Goal: Task Accomplishment & Management: Manage account settings

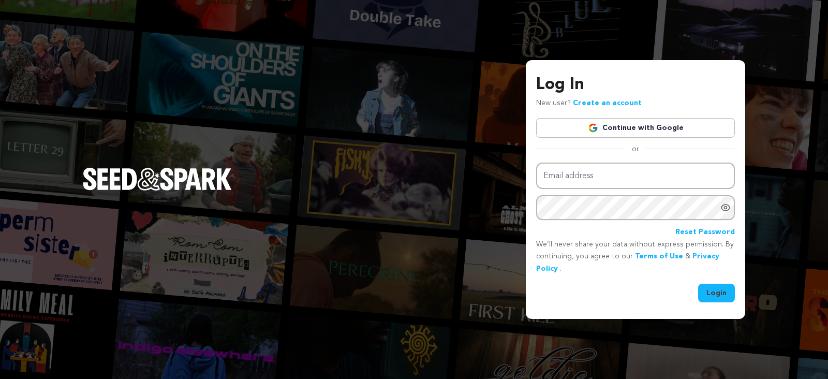
click at [666, 132] on link "Continue with Google" at bounding box center [635, 128] width 199 height 20
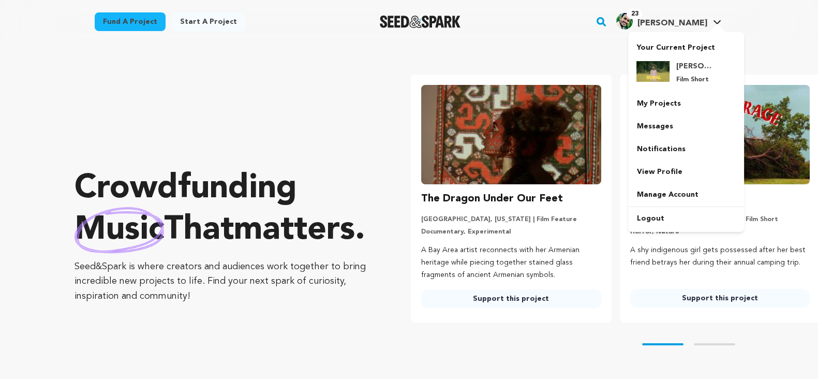
click at [719, 23] on icon at bounding box center [717, 22] width 8 height 5
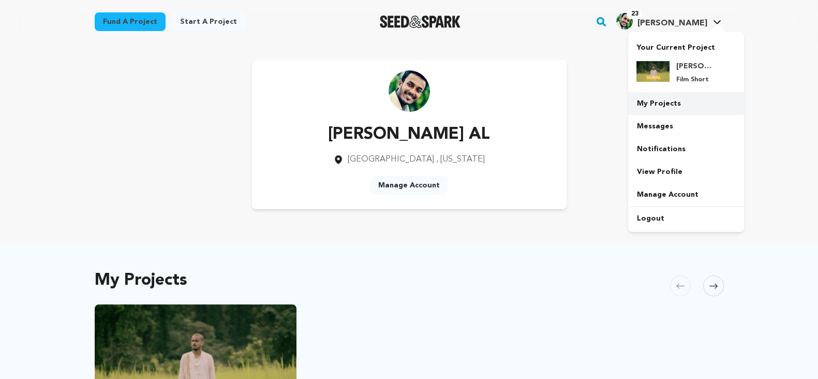
click at [662, 103] on link "My Projects" at bounding box center [686, 103] width 116 height 23
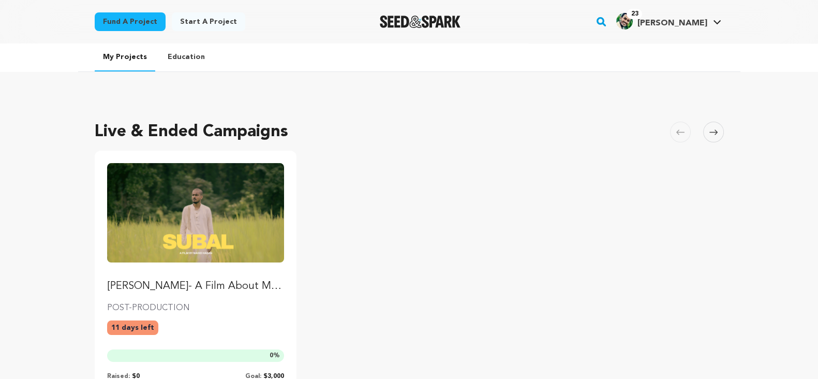
click at [199, 219] on img "Fund Subal- A Film About Music and Identity Crisis" at bounding box center [195, 212] width 177 height 99
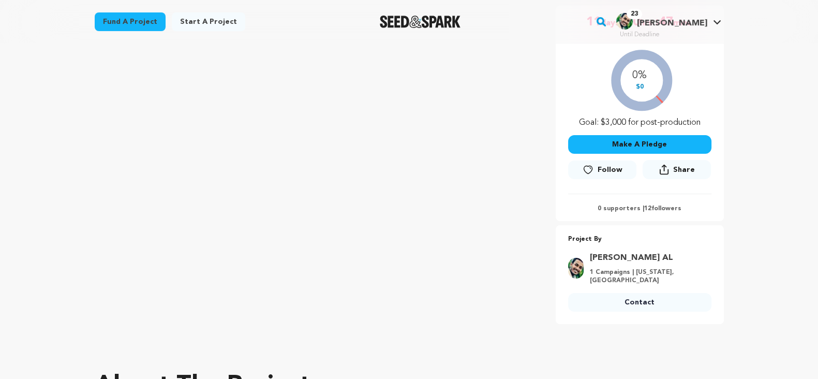
scroll to position [168, 0]
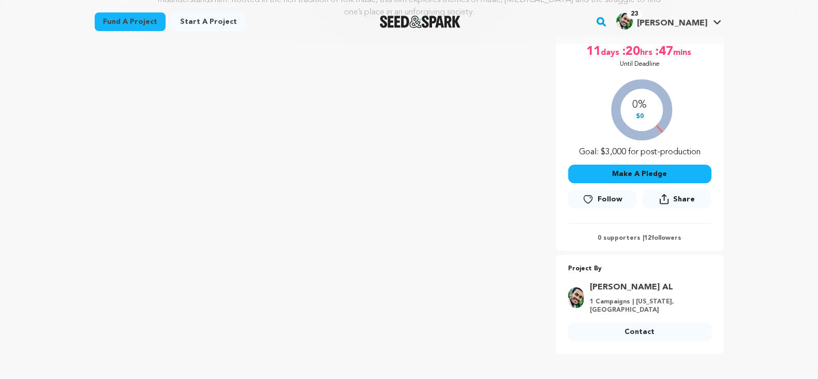
scroll to position [0, 0]
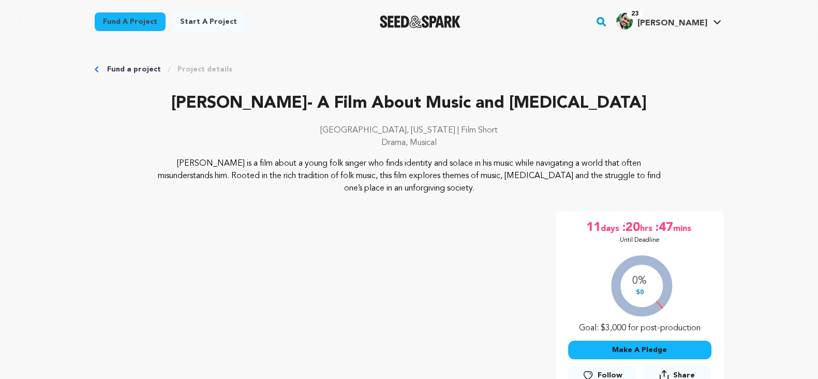
click at [528, 136] on p "Dallas, Texas | Film Short" at bounding box center [409, 130] width 629 height 12
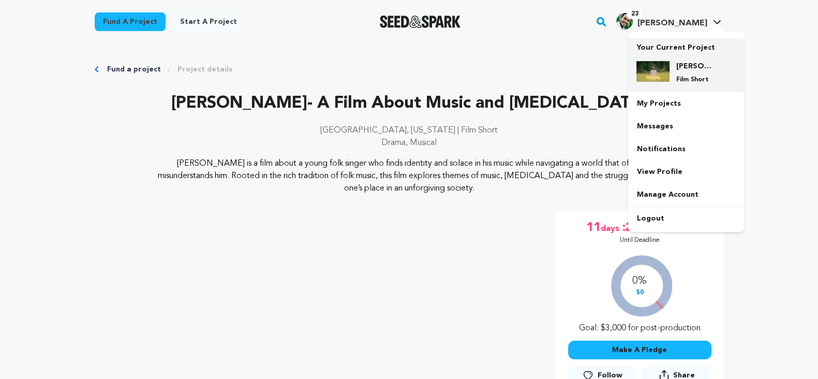
click at [684, 73] on div "Subal- A Film About Music and Identity Crisis Film Short" at bounding box center [695, 72] width 50 height 23
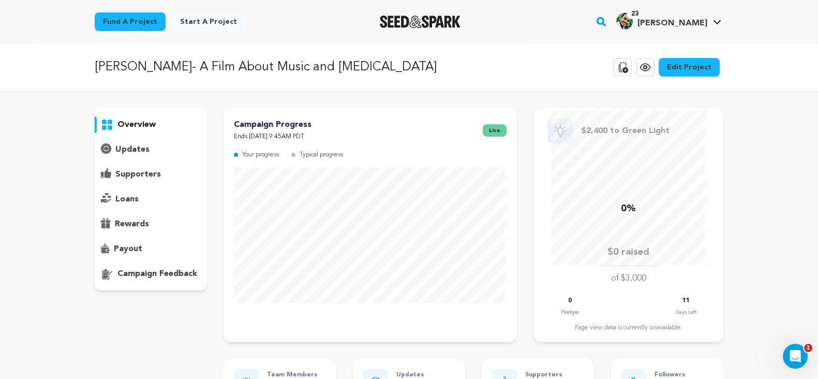
click at [679, 70] on link "Edit Project" at bounding box center [689, 67] width 61 height 19
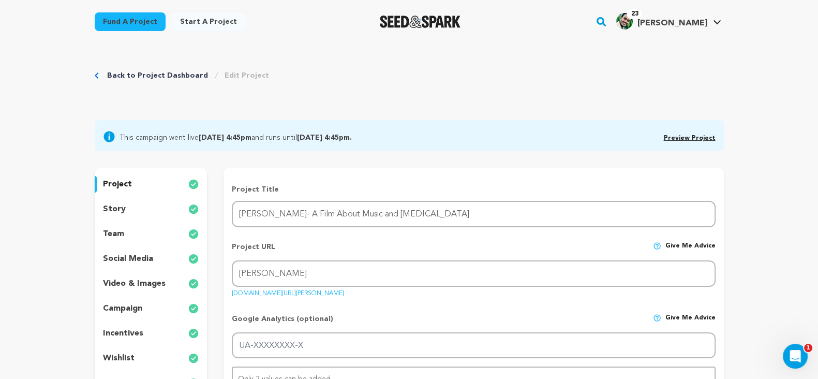
click at [228, 76] on link "Edit Project" at bounding box center [247, 75] width 45 height 10
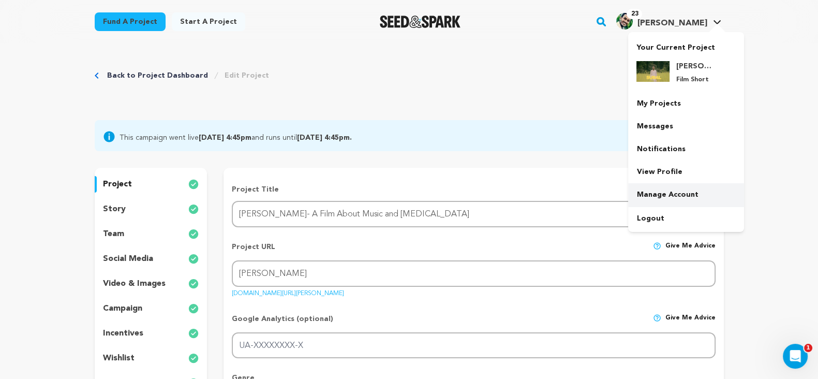
click at [665, 200] on link "Manage Account" at bounding box center [686, 194] width 116 height 23
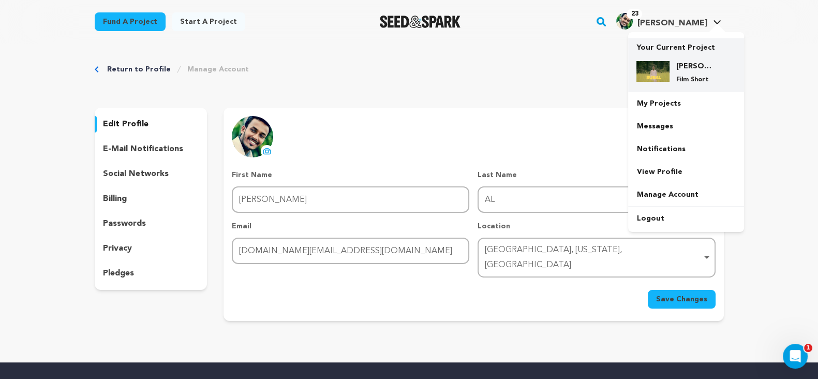
click at [685, 66] on h4 "[PERSON_NAME]- A Film About Music and [MEDICAL_DATA]" at bounding box center [694, 66] width 37 height 10
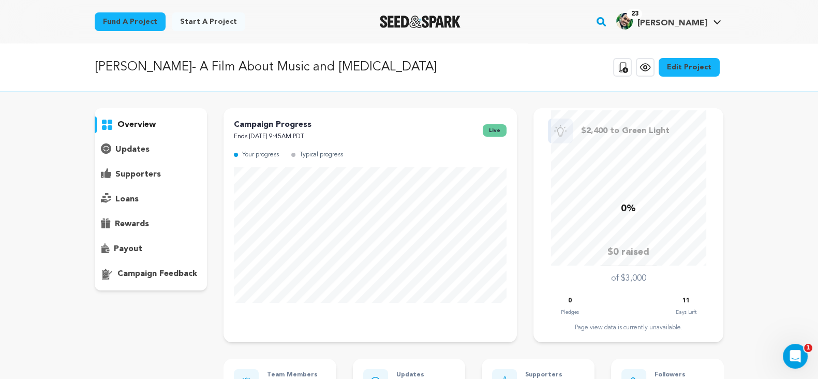
click at [688, 69] on link "Edit Project" at bounding box center [689, 67] width 61 height 19
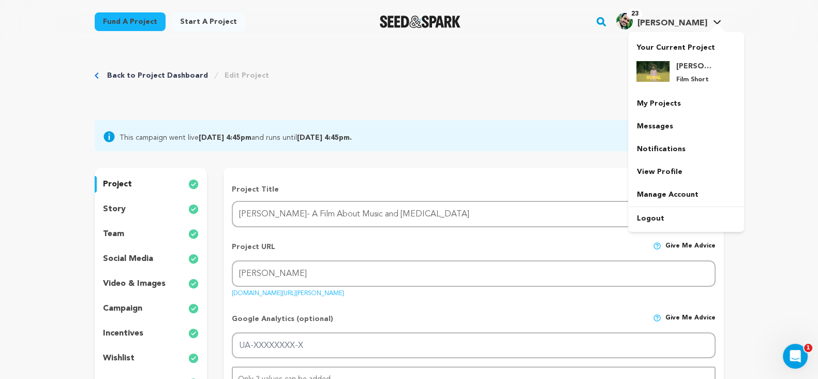
click at [716, 25] on div at bounding box center [717, 29] width 21 height 10
click at [668, 110] on link "My Projects" at bounding box center [686, 103] width 116 height 23
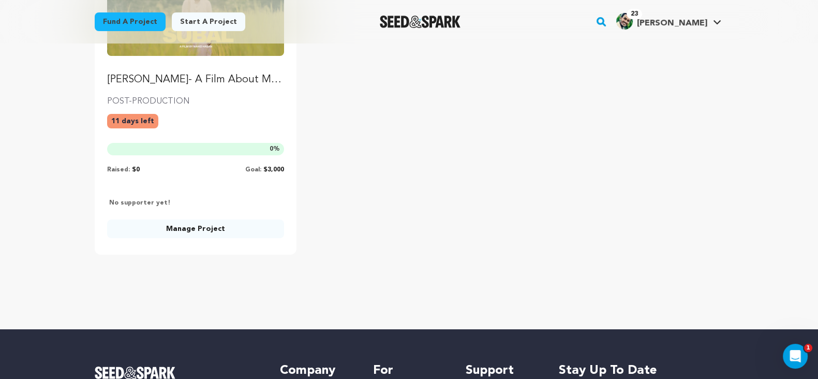
scroll to position [208, 0]
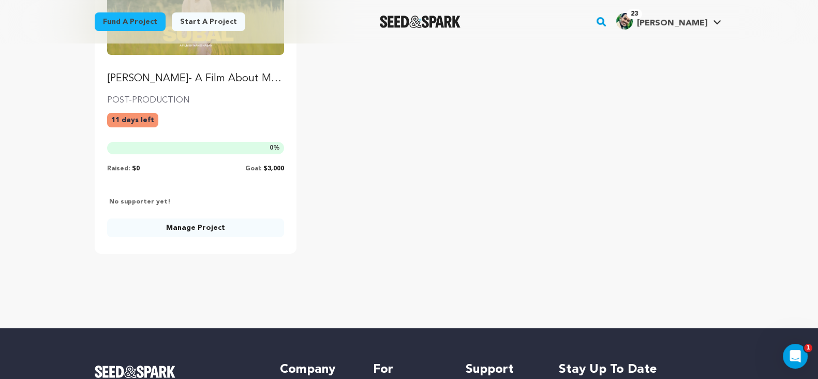
drag, startPoint x: 178, startPoint y: 147, endPoint x: 47, endPoint y: 211, distance: 145.6
click at [47, 211] on div "My Projects Education Live & Ended Campaigns [GEOGRAPHIC_DATA] Skip to previous…" at bounding box center [409, 82] width 818 height 492
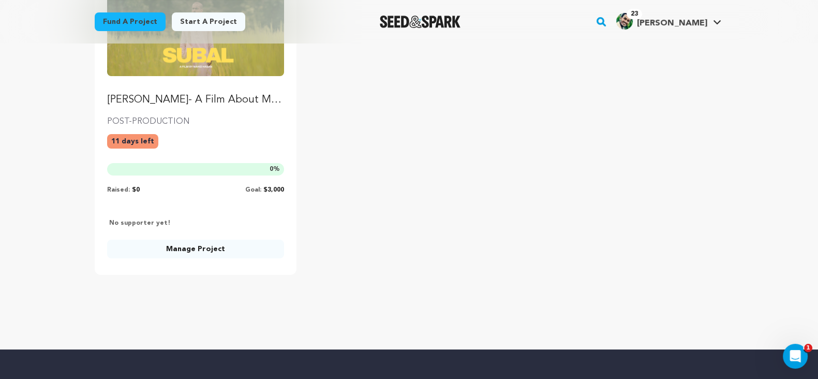
scroll to position [187, 0]
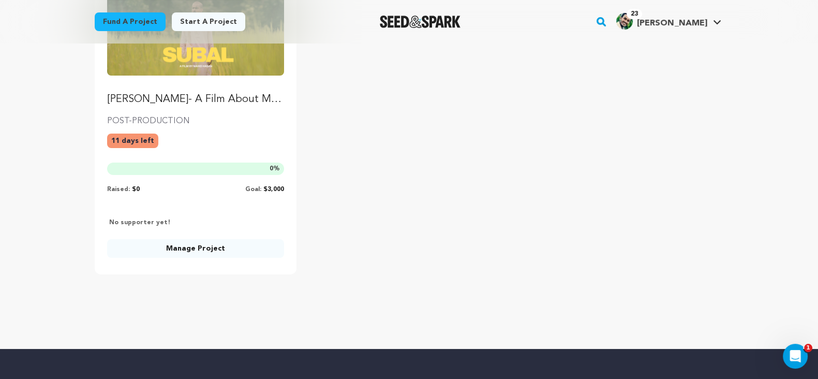
click at [209, 251] on link "Manage Project" at bounding box center [195, 248] width 177 height 19
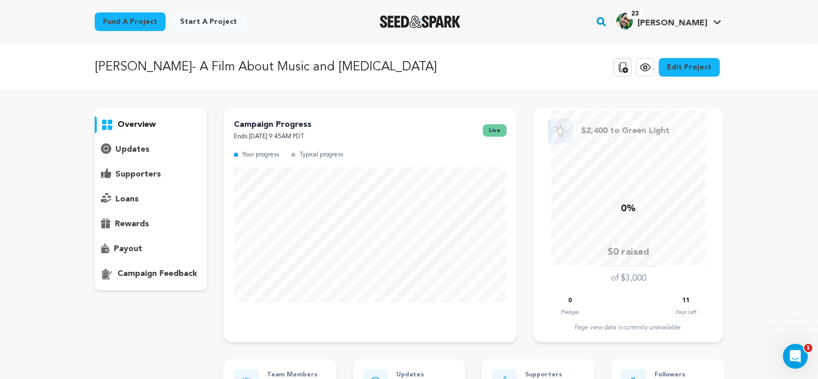
click at [128, 120] on p "overview" at bounding box center [136, 124] width 38 height 12
click at [684, 68] on link "Edit Project" at bounding box center [689, 67] width 61 height 19
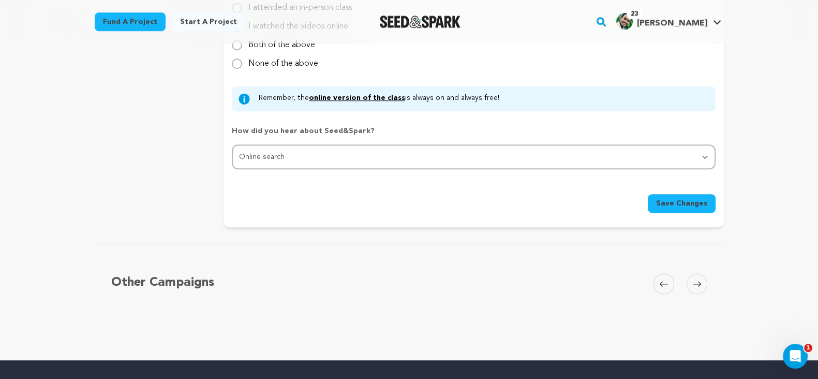
scroll to position [1029, 0]
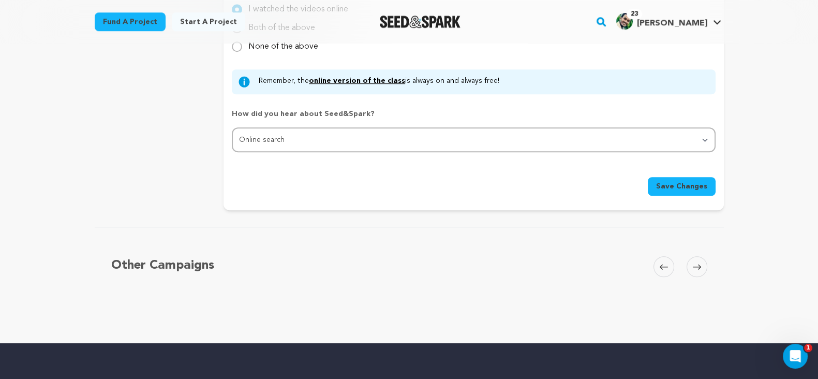
click at [688, 182] on span "Save Changes" at bounding box center [681, 186] width 51 height 10
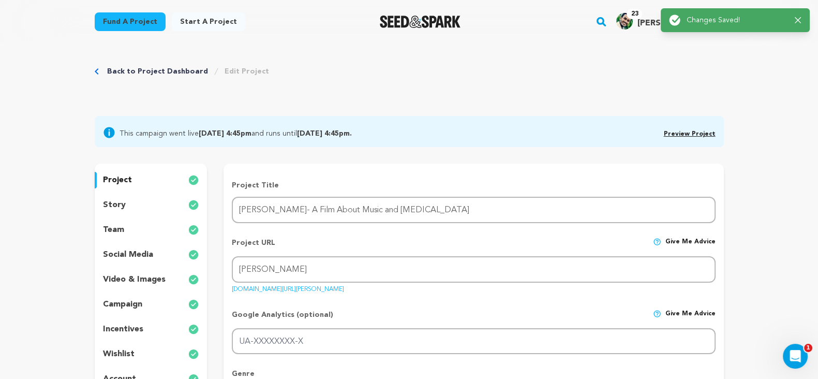
scroll to position [0, 0]
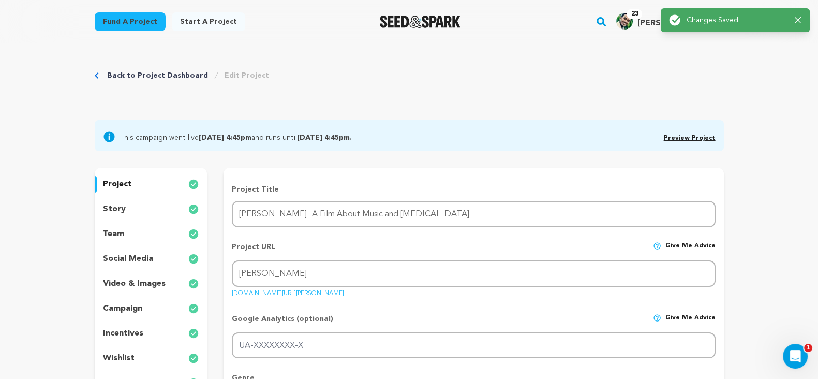
click at [703, 138] on link "Preview Project" at bounding box center [690, 138] width 52 height 6
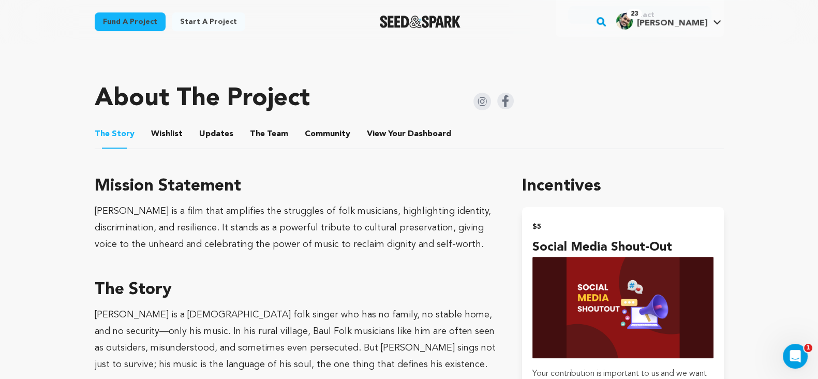
scroll to position [494, 0]
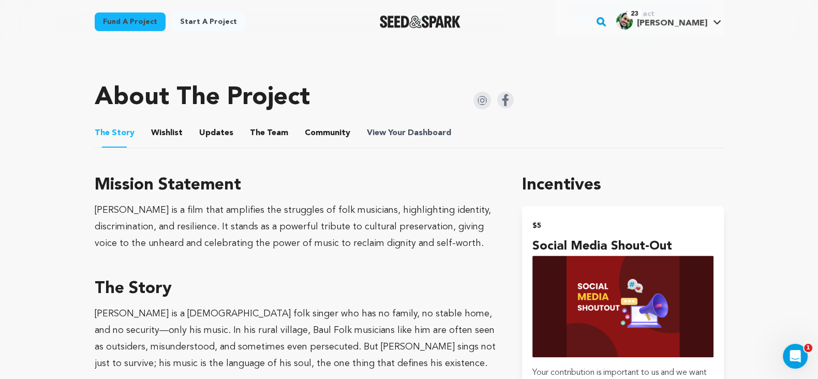
click at [412, 127] on span "Dashboard" at bounding box center [429, 133] width 43 height 12
click at [212, 123] on button "Updates" at bounding box center [216, 135] width 25 height 25
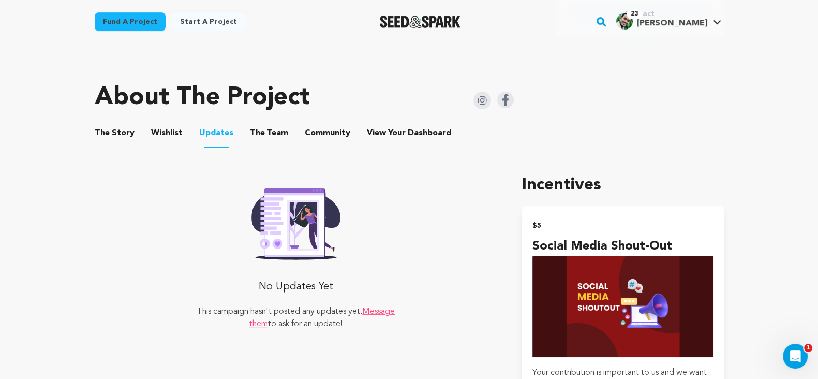
click at [163, 123] on button "Wishlist" at bounding box center [166, 135] width 25 height 25
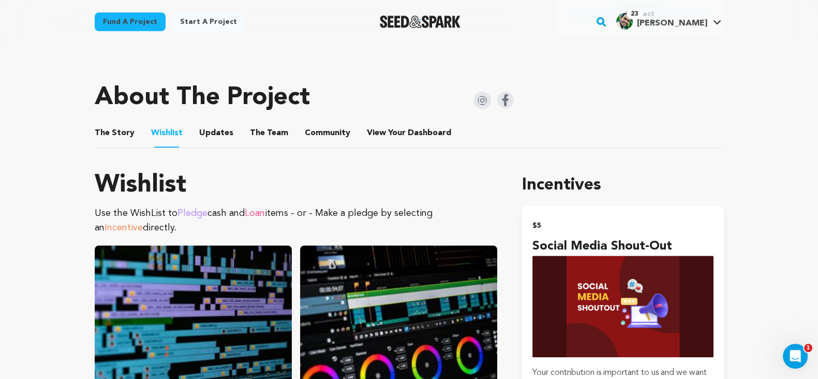
click at [261, 125] on button "The Team" at bounding box center [269, 135] width 25 height 25
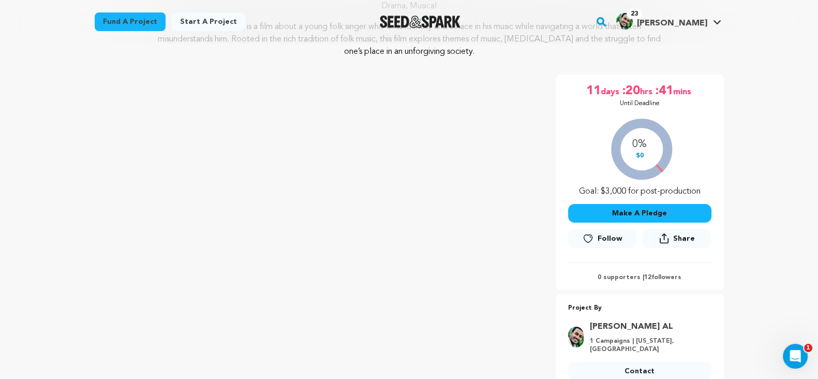
scroll to position [139, 0]
